Goal: Transaction & Acquisition: Purchase product/service

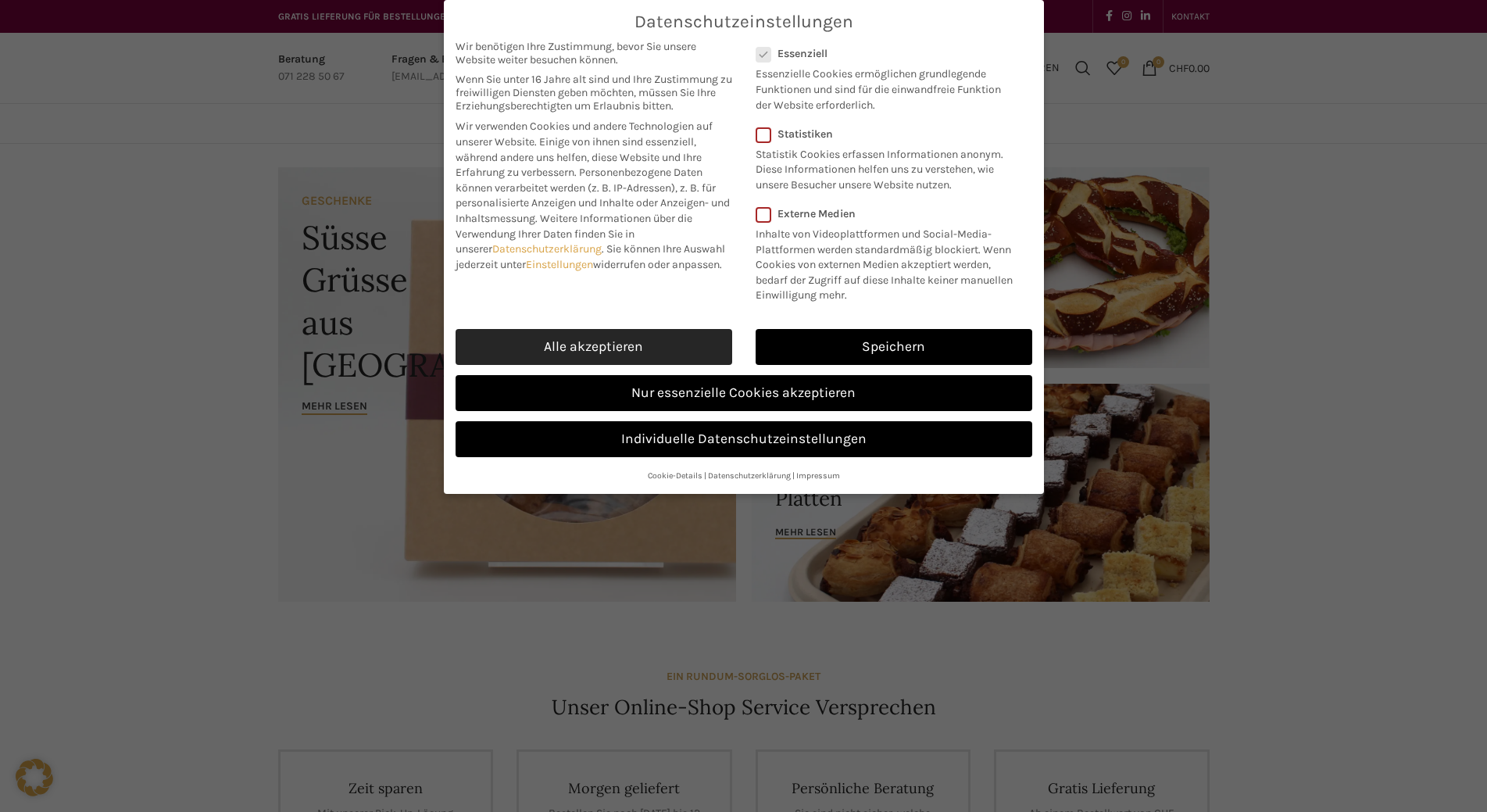
click at [641, 346] on link "Alle akzeptieren" at bounding box center [594, 347] width 277 height 36
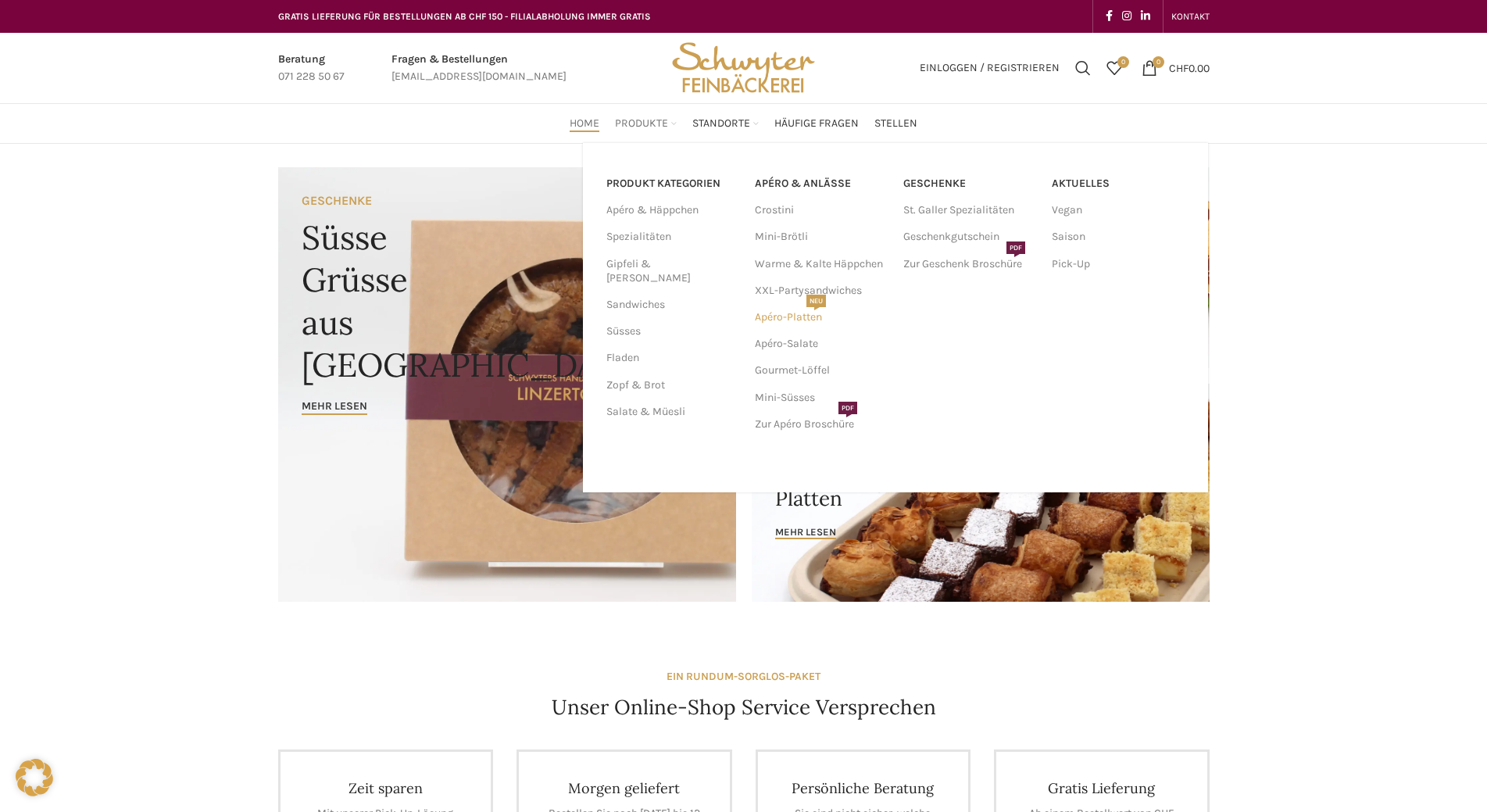
click at [791, 316] on link "Apéro-Platten NEU" at bounding box center [821, 316] width 133 height 26
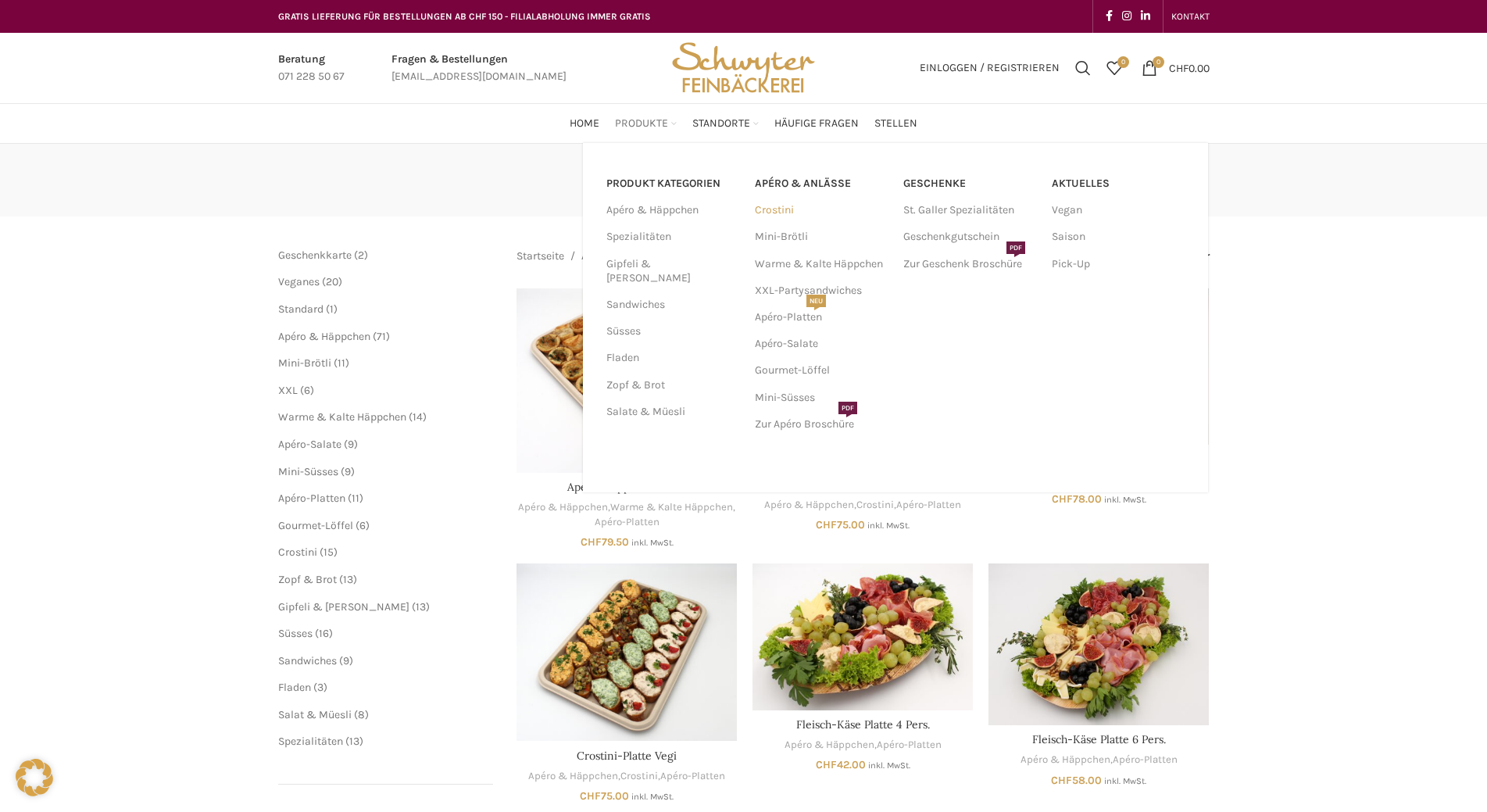
click at [768, 212] on link "Crostini" at bounding box center [821, 210] width 133 height 26
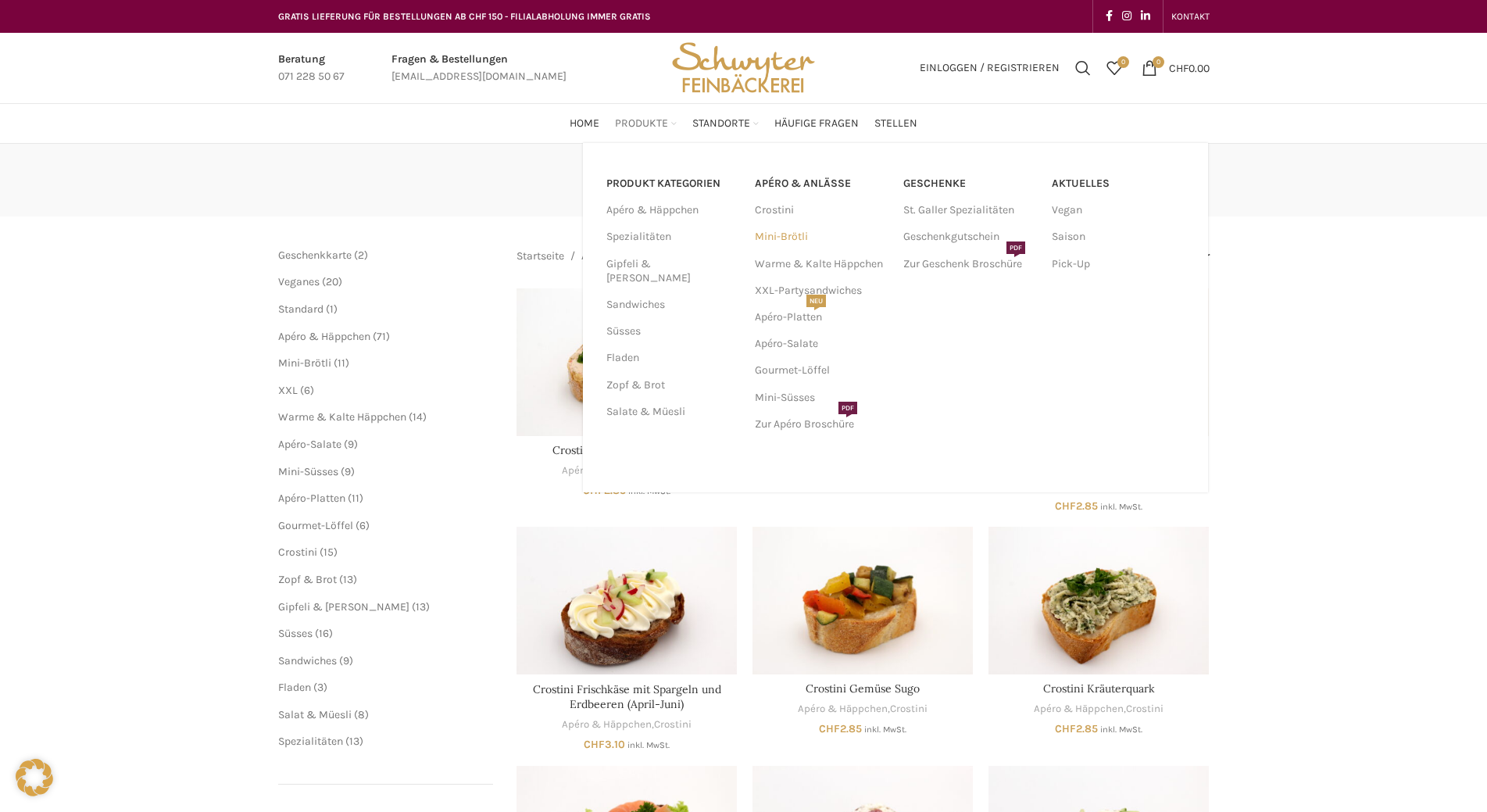
click at [772, 241] on link "Mini-Brötli" at bounding box center [821, 236] width 133 height 26
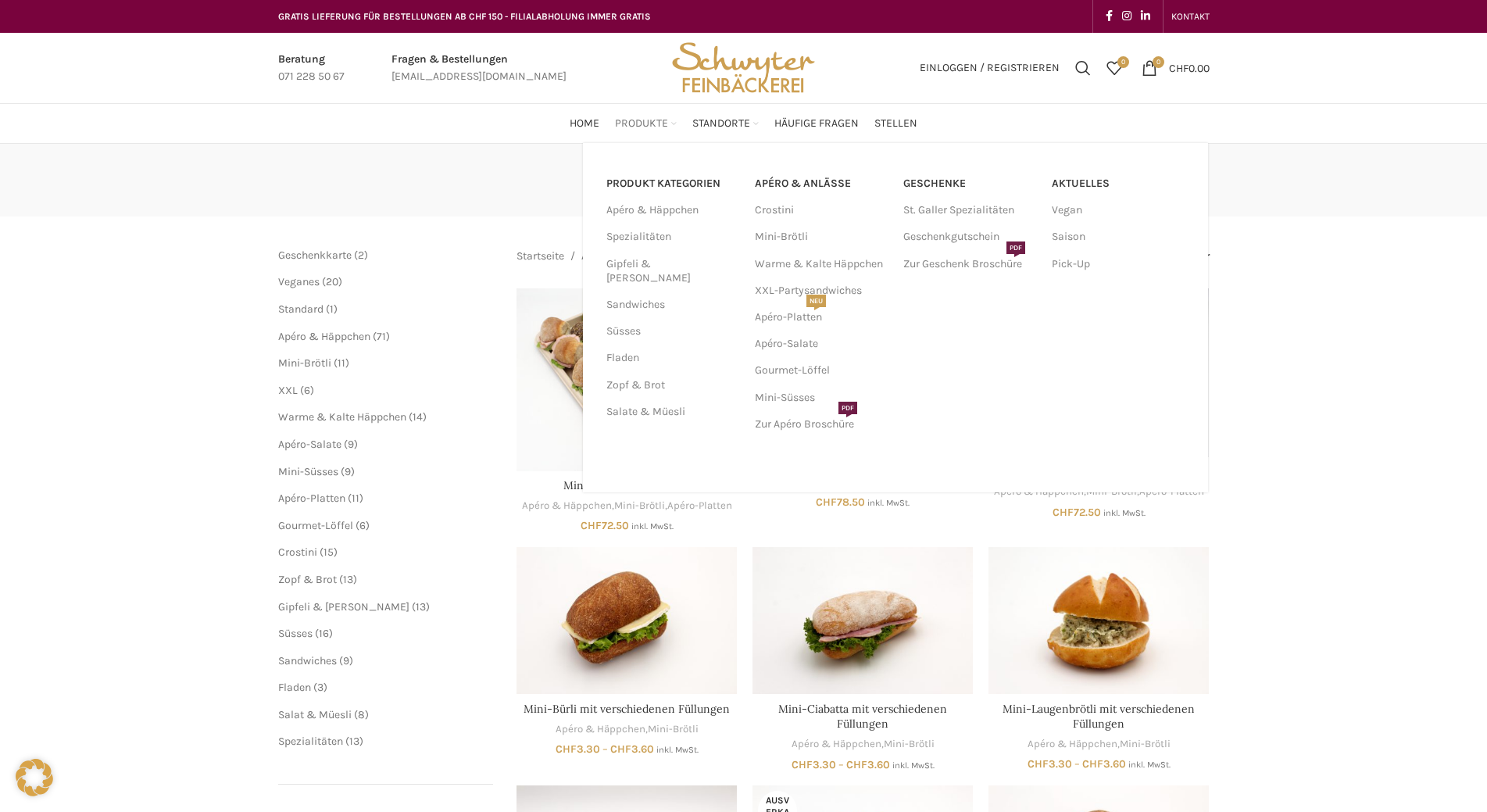
click at [658, 125] on span "Produkte" at bounding box center [641, 124] width 53 height 14
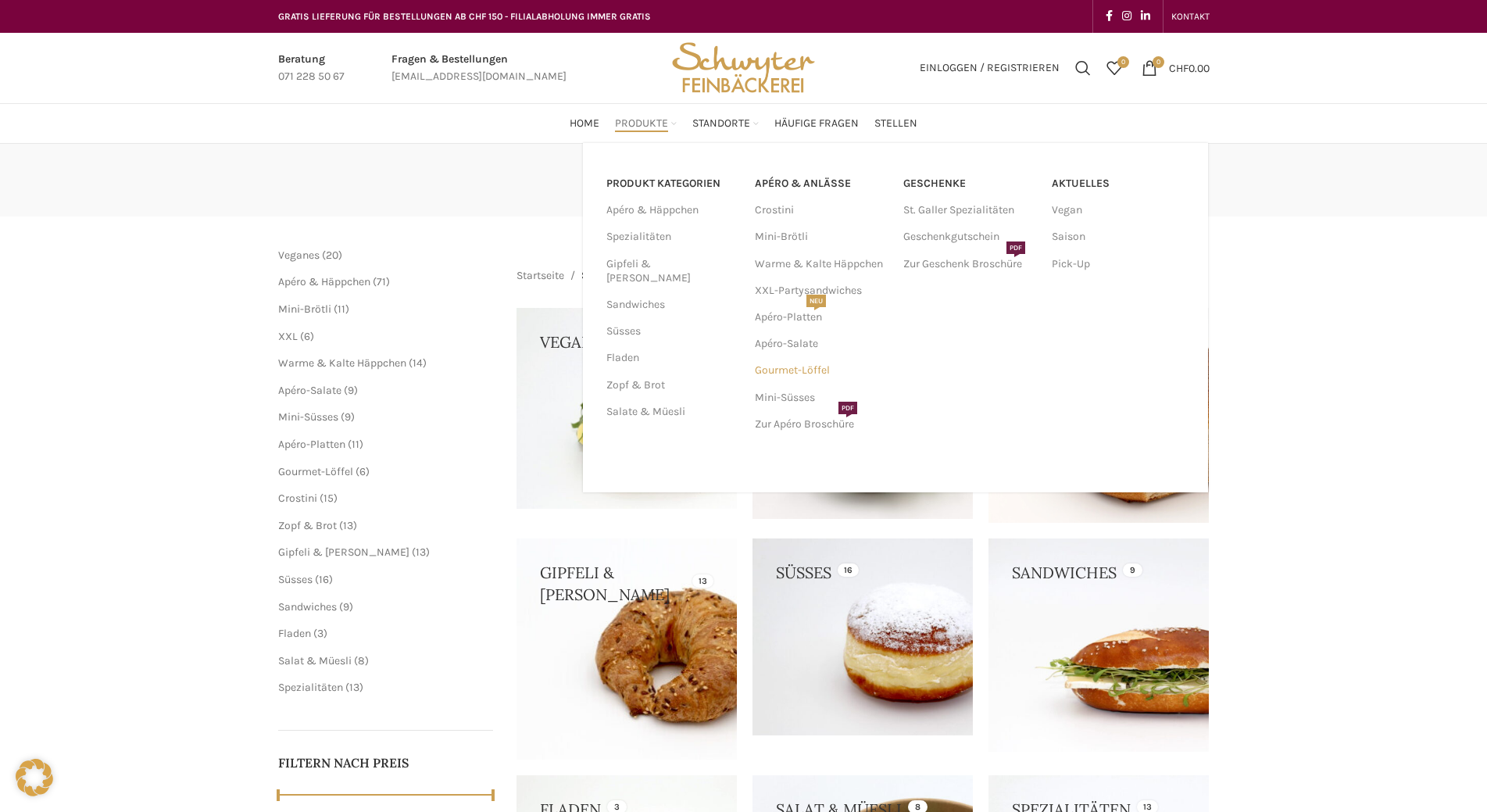
click at [802, 375] on link "Gourmet-Löffel" at bounding box center [821, 370] width 133 height 26
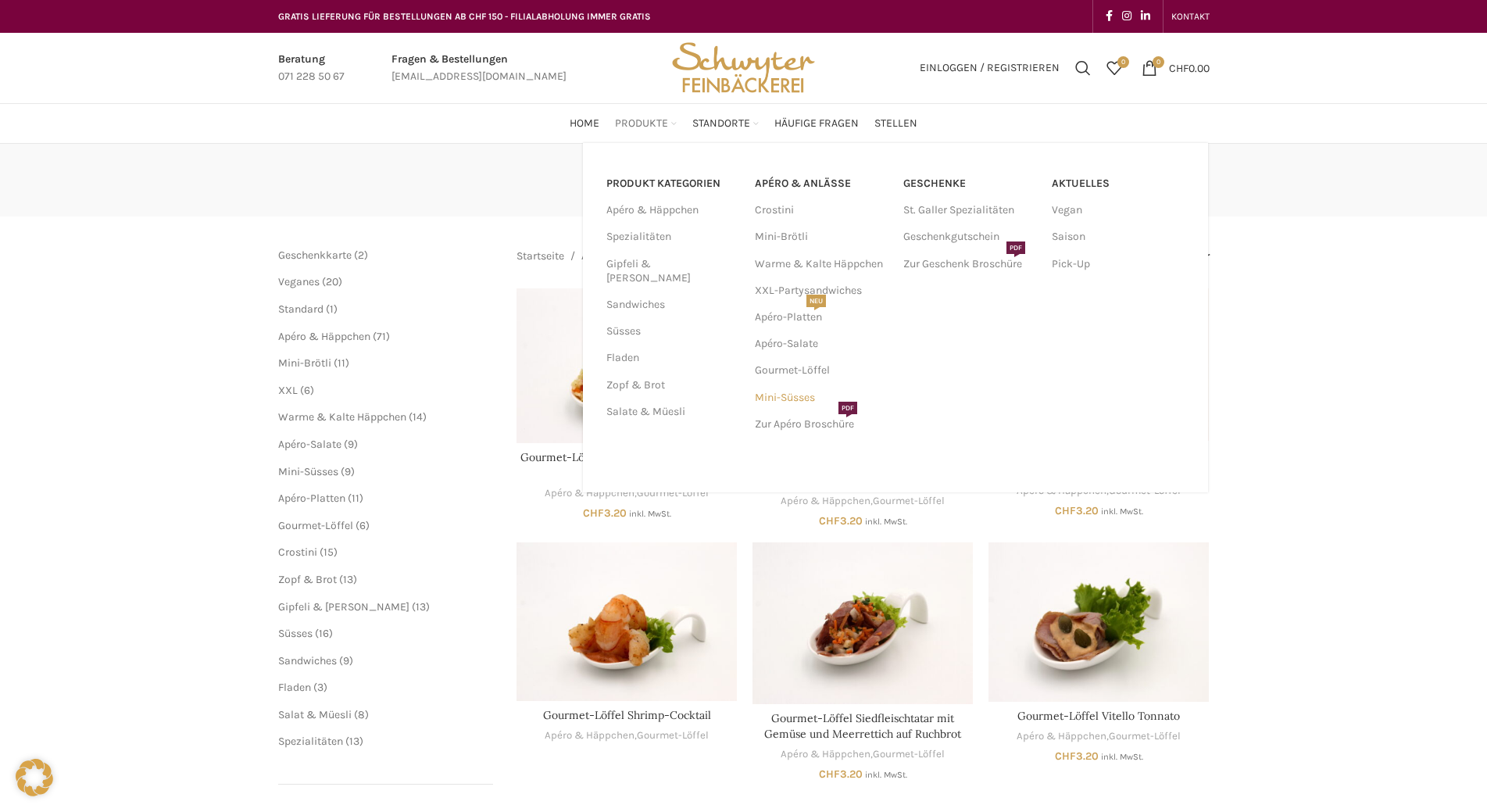
click at [787, 395] on link "Mini-Süsses" at bounding box center [821, 397] width 133 height 26
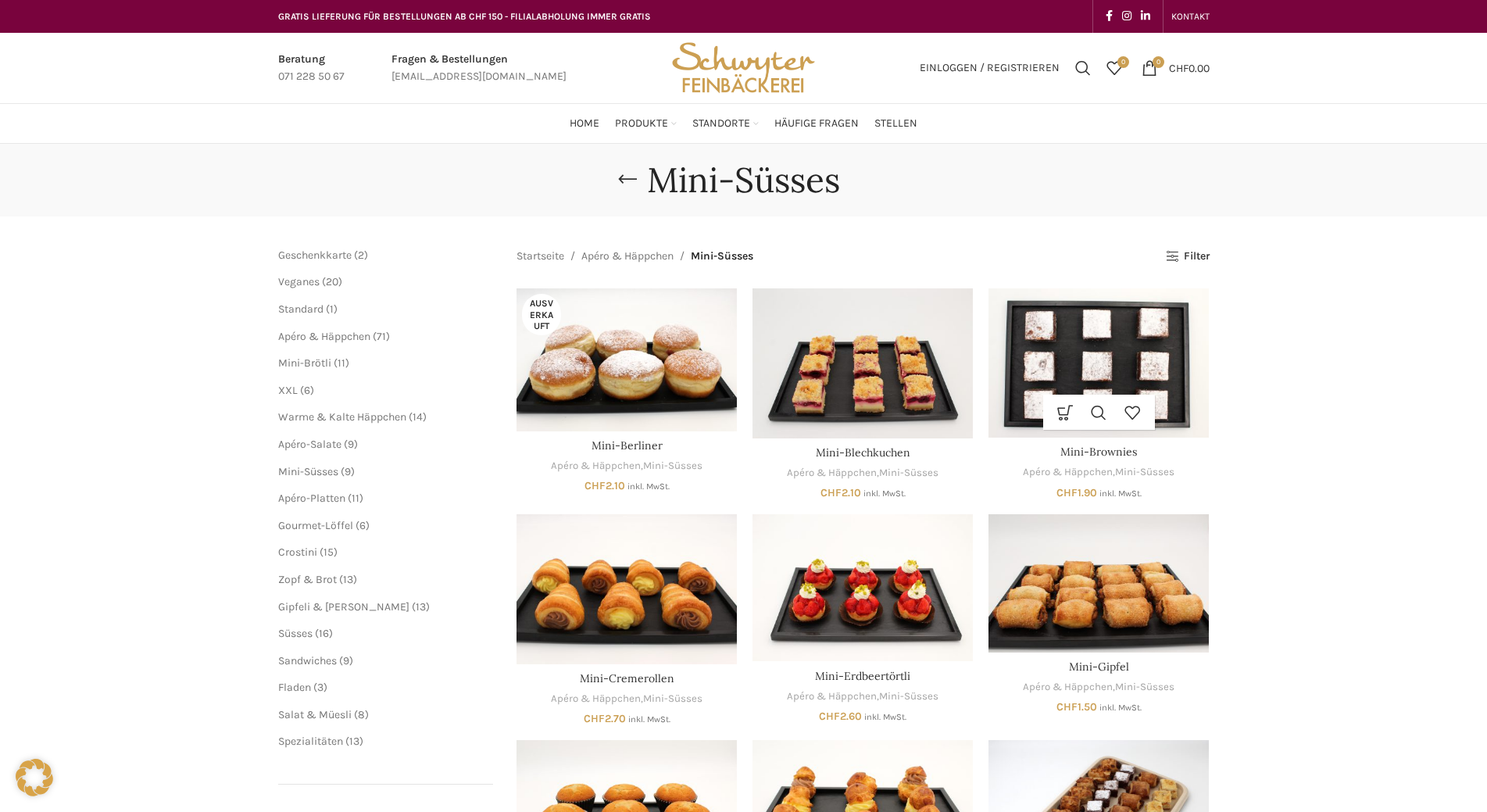
click at [1149, 357] on img "Mini-Brownies" at bounding box center [1099, 363] width 221 height 149
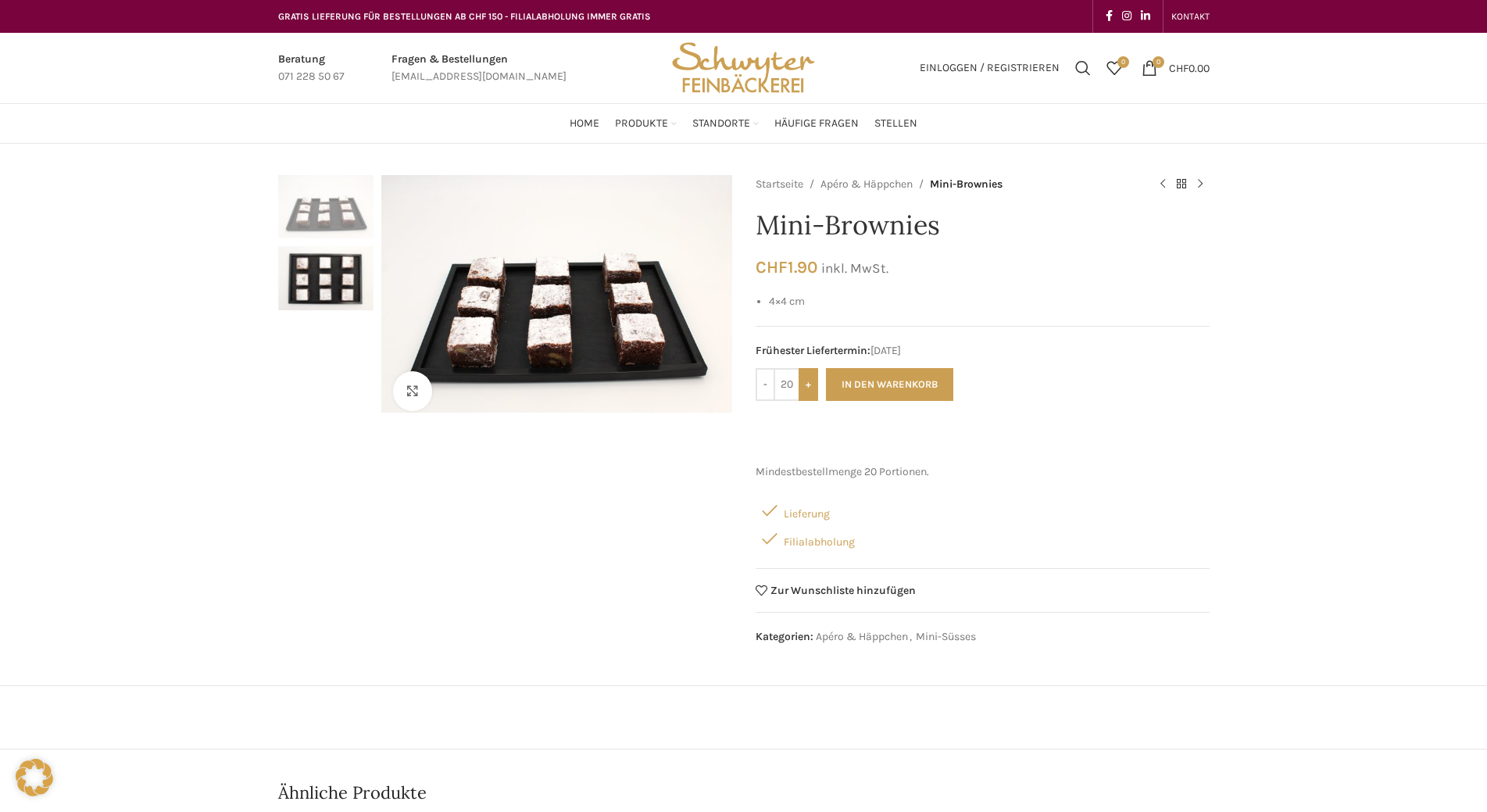
click at [813, 381] on input "+" at bounding box center [809, 384] width 20 height 33
click at [765, 384] on input "-" at bounding box center [766, 384] width 20 height 33
type input "20"
